Goal: Task Accomplishment & Management: Complete application form

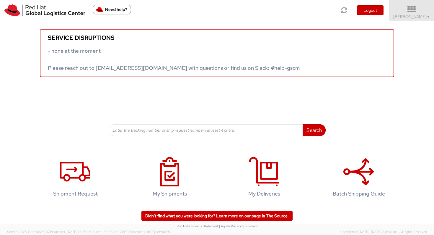
click at [426, 17] on span "▼" at bounding box center [428, 16] width 4 height 5
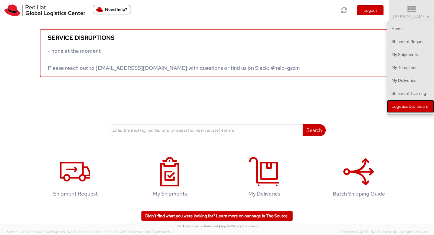
click at [408, 104] on link "Logistics Dashboard" at bounding box center [410, 106] width 47 height 13
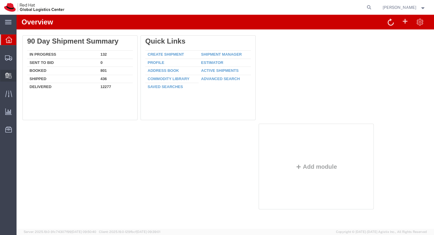
click at [0, 0] on span "Create Delivery" at bounding box center [0, 0] width 0 height 0
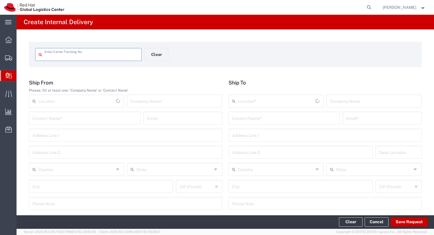
click at [85, 119] on input "text" at bounding box center [84, 118] width 104 height 10
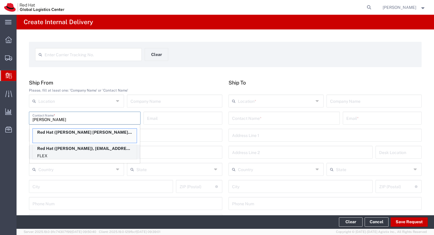
type input "[PERSON_NAME]"
click at [93, 149] on p "Red Hat ([PERSON_NAME]), [EMAIL_ADDRESS][DOMAIN_NAME]" at bounding box center [85, 148] width 104 height 7
type input "Red Hat"
type input "[PERSON_NAME]"
type input "[EMAIL_ADDRESS][DOMAIN_NAME]"
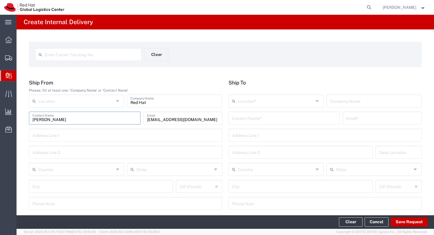
click at [81, 102] on input "text" at bounding box center [76, 101] width 76 height 10
click at [76, 112] on span "RH - [GEOGRAPHIC_DATA]" at bounding box center [77, 113] width 94 height 9
type input "RH - [GEOGRAPHIC_DATA]"
type input "Red Hat Brasil Limitada"
type input "Av. Brg. [PERSON_NAME][GEOGRAPHIC_DATA], 3732"
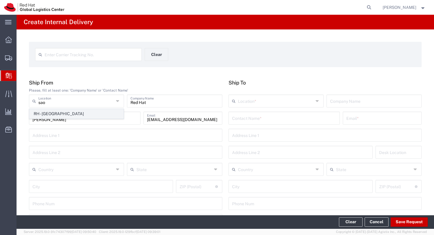
type input "Floor 24 and 25, Itaim Bibi"
type input "[GEOGRAPHIC_DATA]"
type input "04538-132"
type input "000"
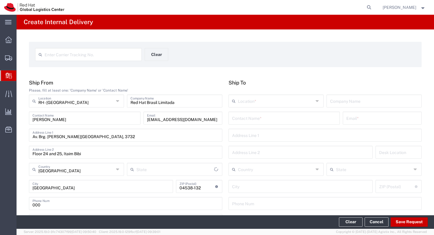
type input "[GEOGRAPHIC_DATA]"
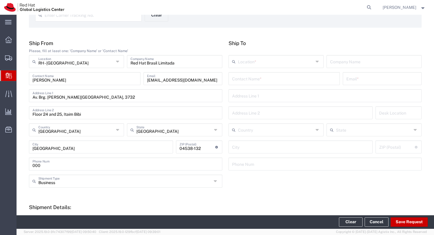
scroll to position [45, 0]
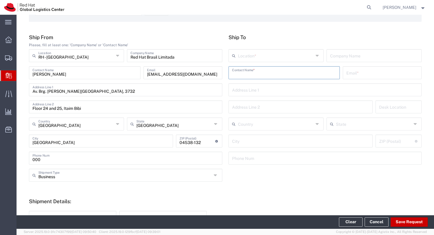
click at [264, 71] on input "text" at bounding box center [284, 72] width 104 height 10
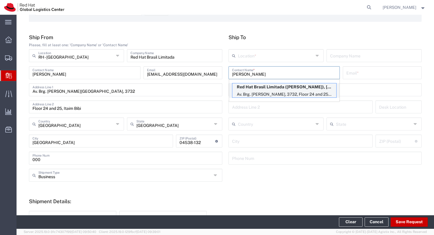
type input "[PERSON_NAME]"
click at [267, 91] on p "Av. Brg. [PERSON_NAME], 3732, Floor 24 and 25, Itaim Bibi, FLEX, [GEOGRAPHIC_DA…" at bounding box center [284, 94] width 104 height 7
type input "RH - [GEOGRAPHIC_DATA]"
type input "Red Hat Brasil Limitada"
type input "[PERSON_NAME]"
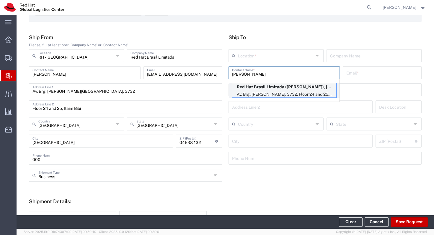
type input "[EMAIL_ADDRESS][DOMAIN_NAME]"
type input "Av. Brg. [PERSON_NAME][GEOGRAPHIC_DATA], 3732"
type input "Floor 24 and 25, Itaim Bibi"
type input "FLEX"
type input "[GEOGRAPHIC_DATA]"
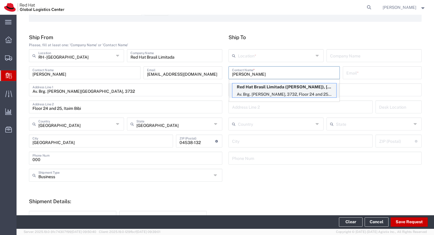
type input "[GEOGRAPHIC_DATA]"
type input "04538-132"
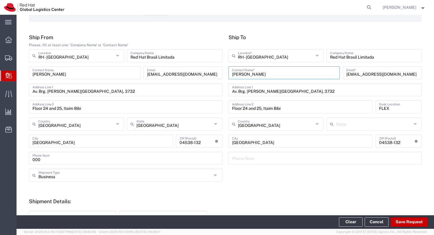
type input "[GEOGRAPHIC_DATA]"
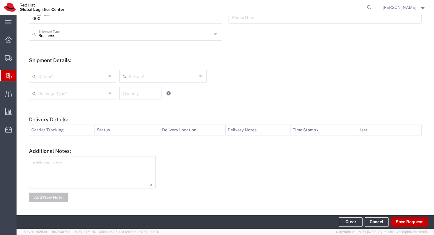
click at [105, 77] on input "text" at bounding box center [72, 76] width 68 height 10
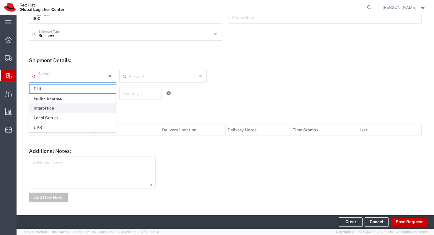
click at [89, 106] on span "Interoffice" at bounding box center [73, 108] width 86 height 9
type input "Interoffice"
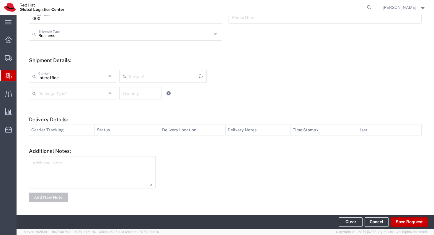
type input "IO_Ground"
click at [90, 90] on input "text" at bounding box center [72, 93] width 68 height 10
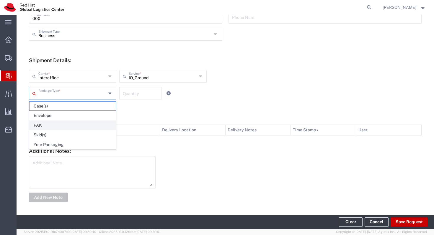
click at [72, 125] on span "PAK" at bounding box center [73, 125] width 86 height 9
type input "PAK"
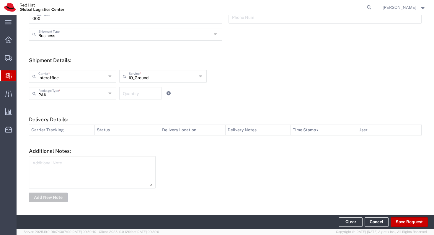
click at [74, 166] on textarea at bounding box center [91, 172] width 119 height 29
type textarea "b"
type textarea "Brindes de MKT (caderninhos e canetas)."
click at [32, 200] on button "Add New Note" at bounding box center [48, 197] width 39 height 9
click at [406, 221] on button "Save Request" at bounding box center [408, 222] width 37 height 9
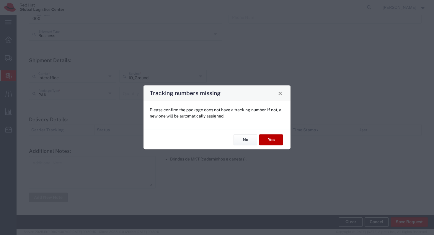
click at [267, 139] on button "Yes" at bounding box center [271, 140] width 24 height 11
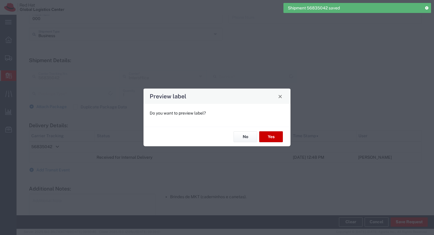
type input "PAK"
type input "IO_Ground"
click at [271, 137] on button "Yes" at bounding box center [271, 137] width 24 height 11
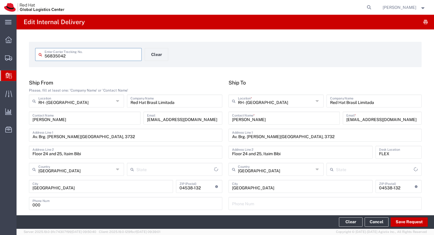
type input "[GEOGRAPHIC_DATA]"
type input "PAK"
type input "IO_Ground"
type input "[GEOGRAPHIC_DATA]"
